Goal: Task Accomplishment & Management: Manage account settings

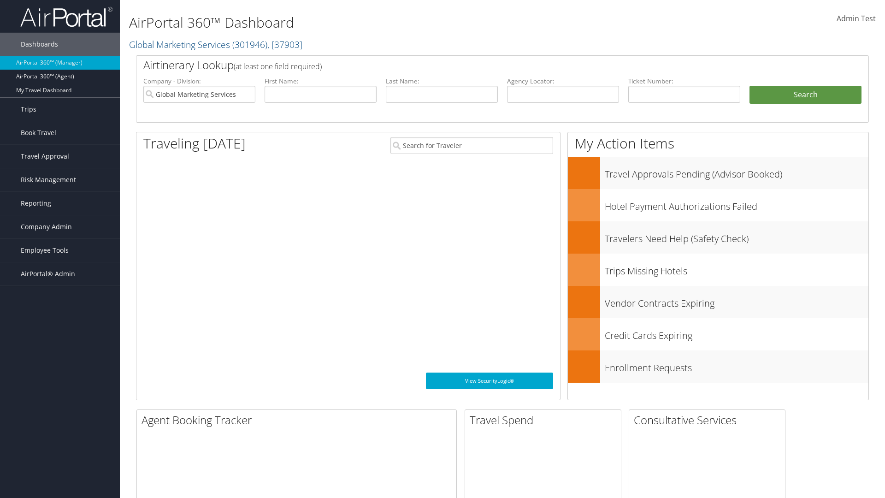
click at [60, 227] on span "Company Admin" at bounding box center [46, 226] width 51 height 23
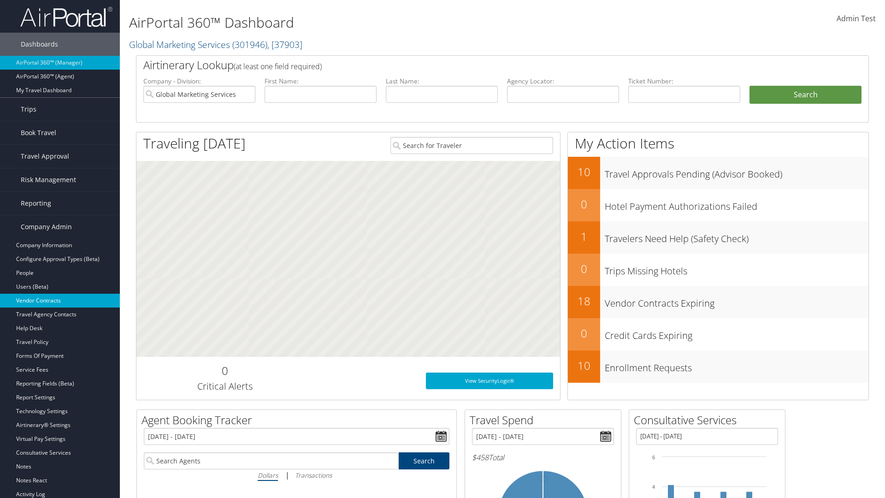
click at [60, 300] on link "Vendor Contracts" at bounding box center [60, 300] width 120 height 14
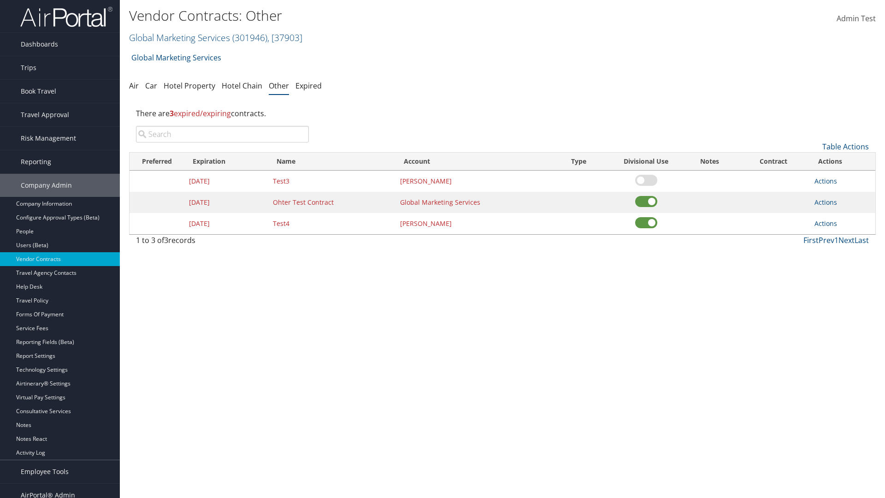
click at [222, 134] on input "search" at bounding box center [222, 134] width 173 height 17
type input "Test3"
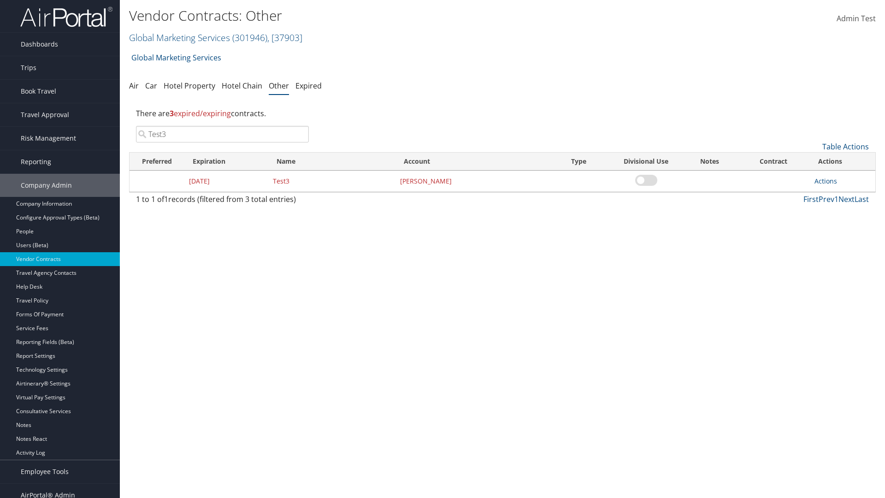
click at [825, 181] on link "Actions" at bounding box center [825, 180] width 23 height 9
click at [839, 226] on link "Edit" at bounding box center [840, 226] width 50 height 16
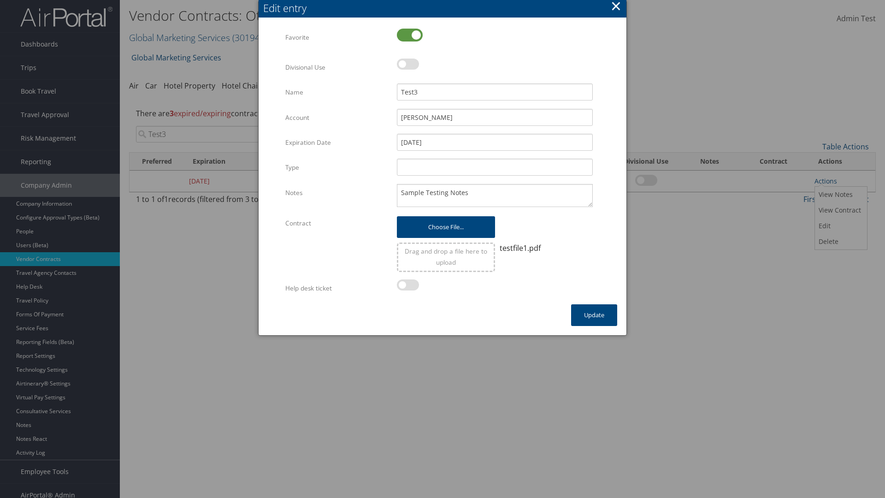
click at [410, 35] on label at bounding box center [410, 35] width 26 height 13
click at [407, 35] on input "checkbox" at bounding box center [404, 36] width 6 height 6
click at [410, 35] on label at bounding box center [410, 35] width 26 height 13
click at [407, 35] on input "checkbox" at bounding box center [404, 36] width 6 height 6
checkbox input "true"
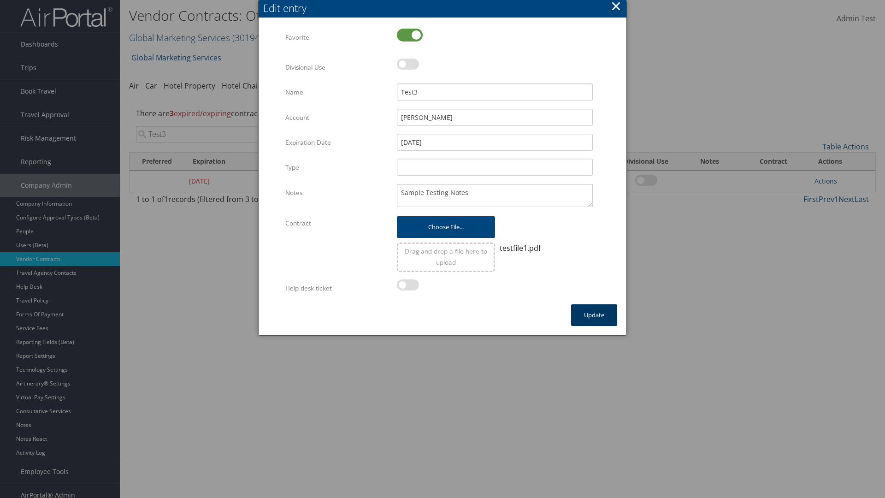
click at [594, 315] on button "Update" at bounding box center [594, 315] width 46 height 22
